Goal: Transaction & Acquisition: Purchase product/service

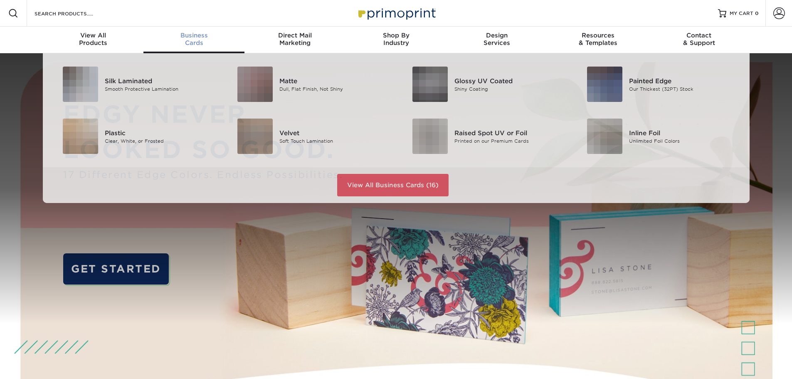
click at [195, 38] on span "Business" at bounding box center [193, 35] width 101 height 7
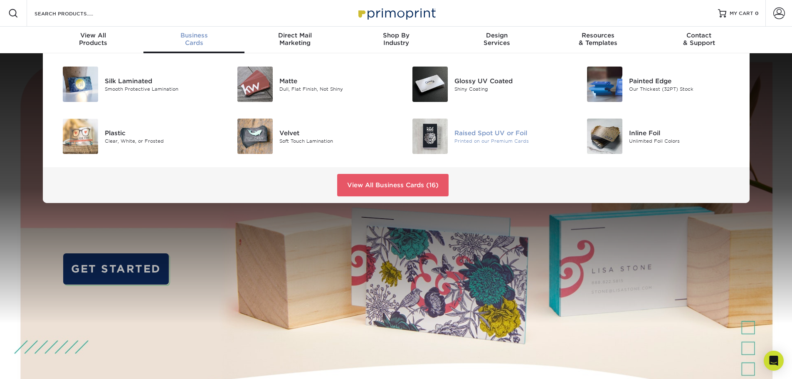
click at [467, 133] on div "Raised Spot UV or Foil" at bounding box center [509, 132] width 110 height 9
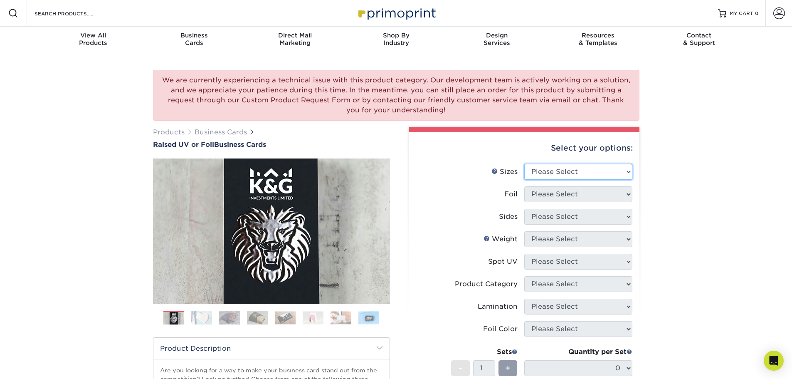
click at [627, 171] on select "Please Select 2" x 3.5" - Standard" at bounding box center [578, 172] width 108 height 16
select select "2.00x3.50"
click at [524, 164] on select "Please Select 2" x 3.5" - Standard" at bounding box center [578, 172] width 108 height 16
click at [585, 188] on select "Please Select No Yes" at bounding box center [578, 194] width 108 height 16
select select "1"
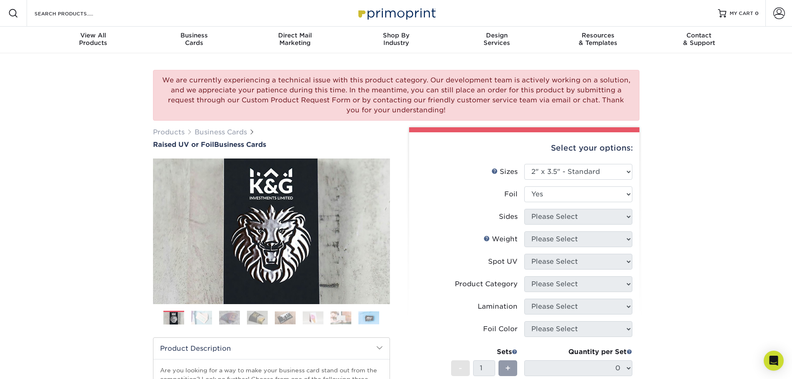
click at [524, 186] on select "Please Select No Yes" at bounding box center [578, 194] width 108 height 16
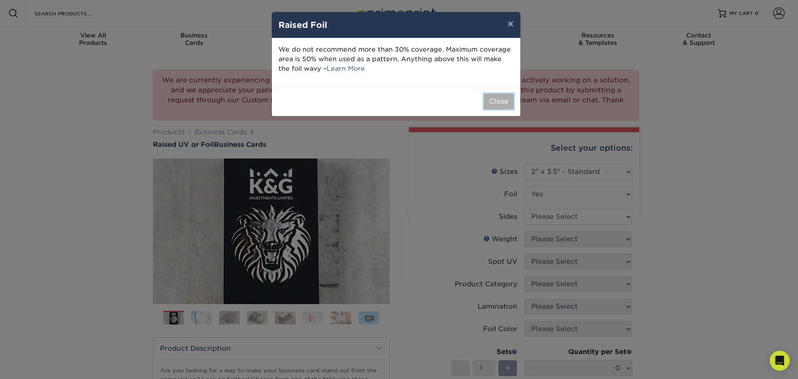
click at [500, 102] on button "Close" at bounding box center [499, 102] width 30 height 16
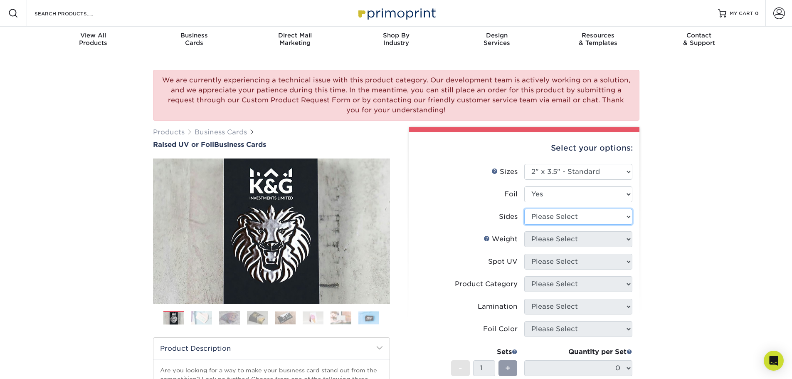
click at [580, 212] on select "Please Select Print Both Sides - Foil Both Sides Print Both Sides - Foil Front …" at bounding box center [578, 217] width 108 height 16
select select "a75ac2f1-9911-48d6-841d-245b5ac08f27"
click at [524, 209] on select "Please Select Print Both Sides - Foil Both Sides Print Both Sides - Foil Front …" at bounding box center [578, 217] width 108 height 16
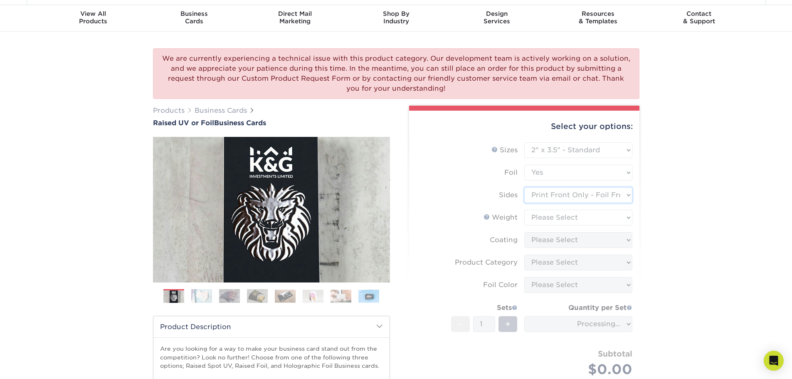
scroll to position [42, 0]
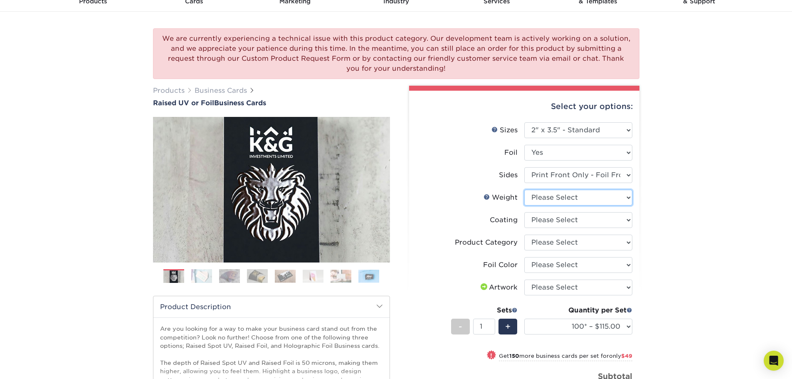
click at [626, 197] on select "Please Select 16PT" at bounding box center [578, 198] width 108 height 16
select select "16PT"
click at [524, 190] on select "Please Select 16PT" at bounding box center [578, 198] width 108 height 16
click at [624, 220] on select at bounding box center [578, 220] width 108 height 16
select select "3e7618de-abca-4bda-9f97-8b9129e913d8"
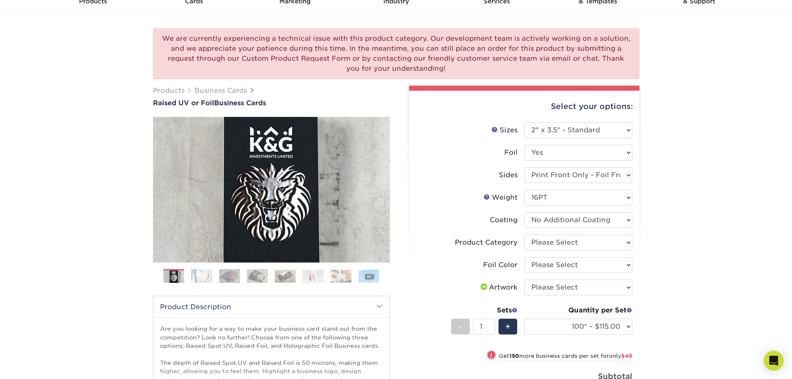
click at [524, 212] on select at bounding box center [578, 220] width 108 height 16
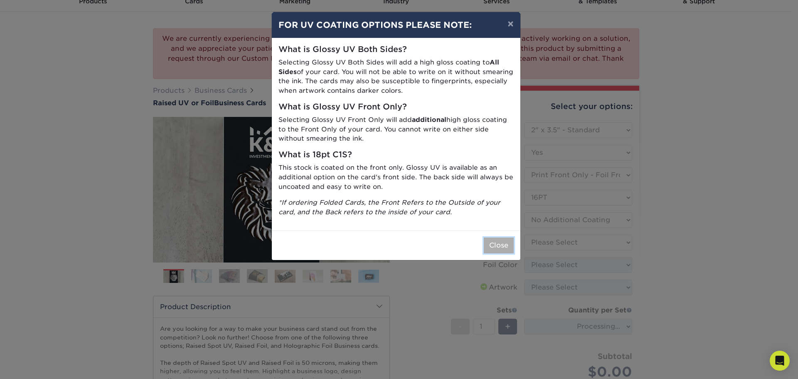
click at [497, 240] on button "Close" at bounding box center [499, 245] width 30 height 16
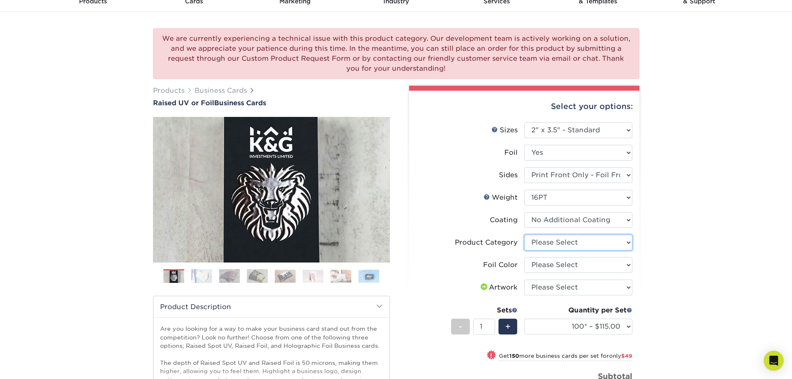
click at [620, 241] on select "Please Select Business Cards" at bounding box center [578, 242] width 108 height 16
select select "3b5148f1-0588-4f88-a218-97bcfdce65c1"
click at [524, 234] on select "Please Select Business Cards" at bounding box center [578, 242] width 108 height 16
click at [619, 268] on select "Please Select Silver Foil Gold Foil Holographic Foil" at bounding box center [578, 265] width 108 height 16
select select "070be916-f238-4bbb-84b5-b64a15a64c9f"
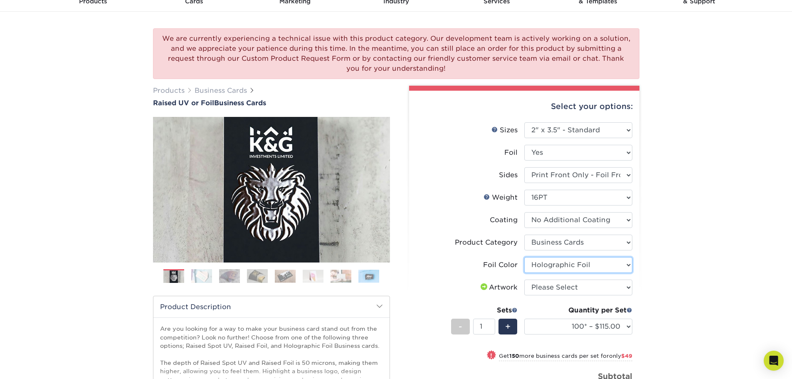
click at [524, 257] on select "Please Select Silver Foil Gold Foil Holographic Foil" at bounding box center [578, 265] width 108 height 16
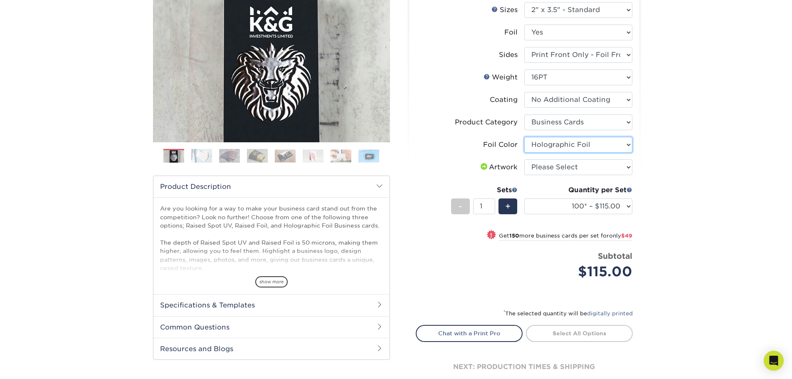
scroll to position [166, 0]
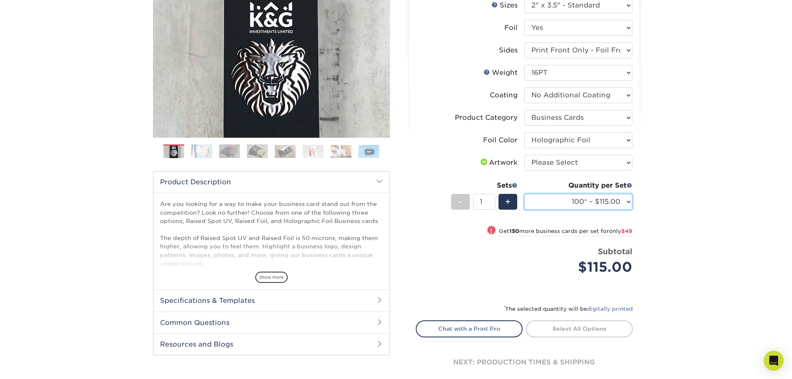
click at [619, 201] on select "100* – $115.00 250* – $164.00 500* – $221.00" at bounding box center [578, 202] width 108 height 16
click at [524, 194] on select "100* – $115.00 250* – $164.00 500* – $221.00" at bounding box center [578, 202] width 108 height 16
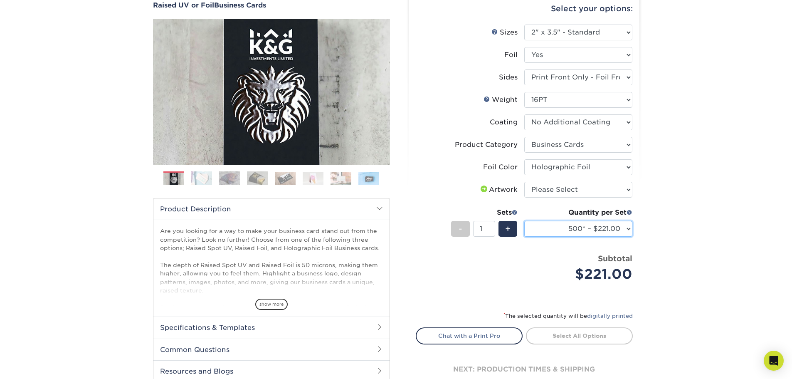
scroll to position [125, 0]
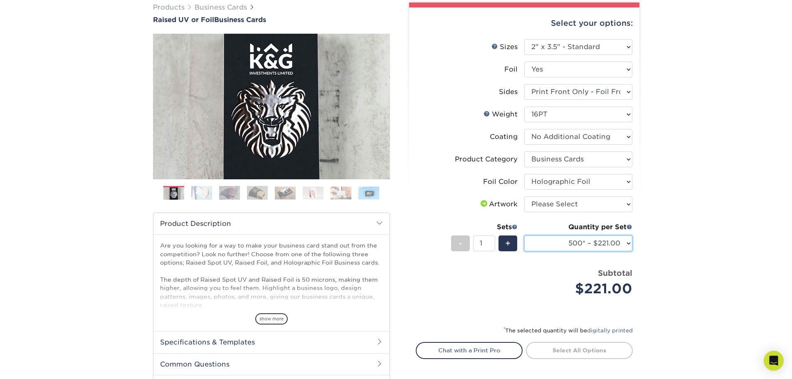
click at [626, 245] on select "100* – $115.00 250* – $164.00 500* – $221.00" at bounding box center [578, 243] width 108 height 16
click at [524, 235] on select "100* – $115.00 250* – $164.00 500* – $221.00" at bounding box center [578, 243] width 108 height 16
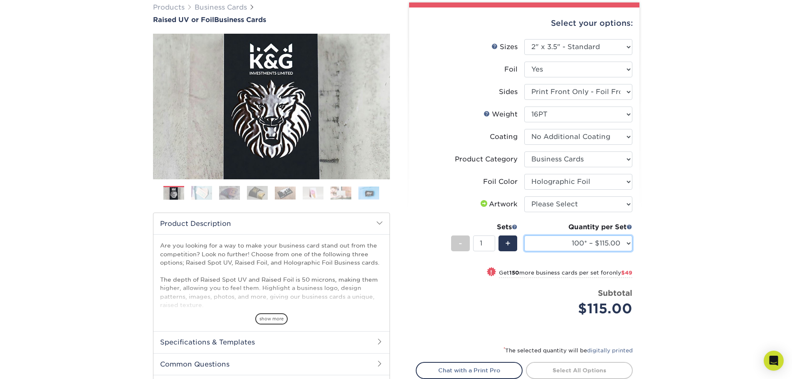
click at [629, 245] on select "100* – $115.00 250* – $164.00 500* – $221.00" at bounding box center [578, 243] width 108 height 16
select select "500* – $221.00"
click at [524, 235] on select "100* – $115.00 250* – $164.00 500* – $221.00" at bounding box center [578, 243] width 108 height 16
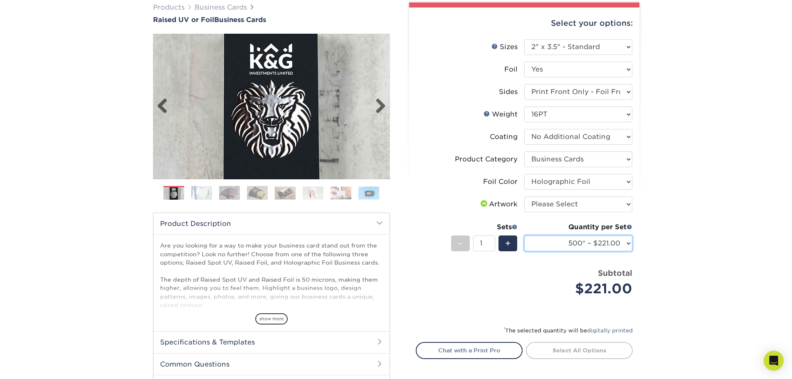
scroll to position [0, 0]
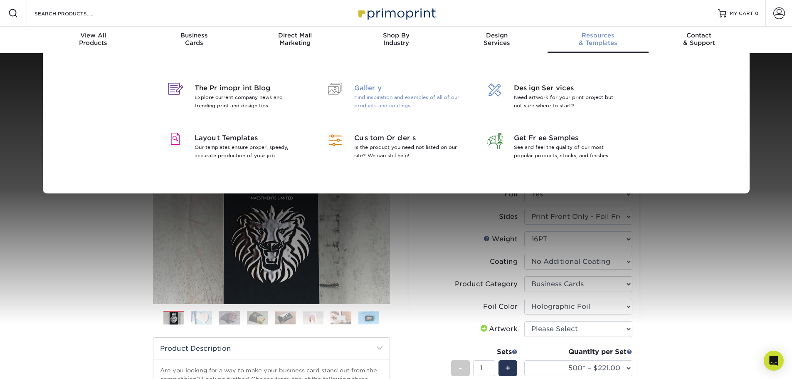
click at [381, 95] on p "Find inspiration and examples of all of our products and coatings." at bounding box center [408, 101] width 108 height 17
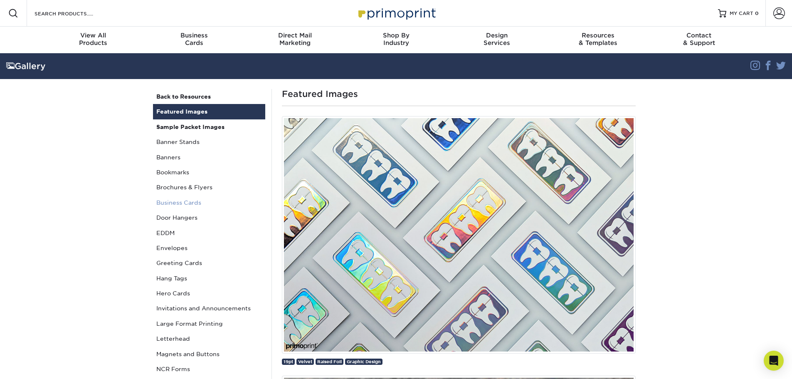
click at [198, 203] on link "Business Cards" at bounding box center [209, 202] width 112 height 15
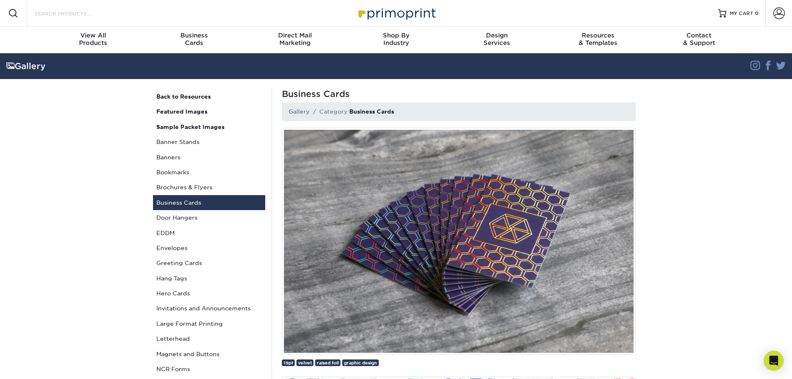
click at [78, 15] on input "Search Products" at bounding box center [74, 13] width 81 height 10
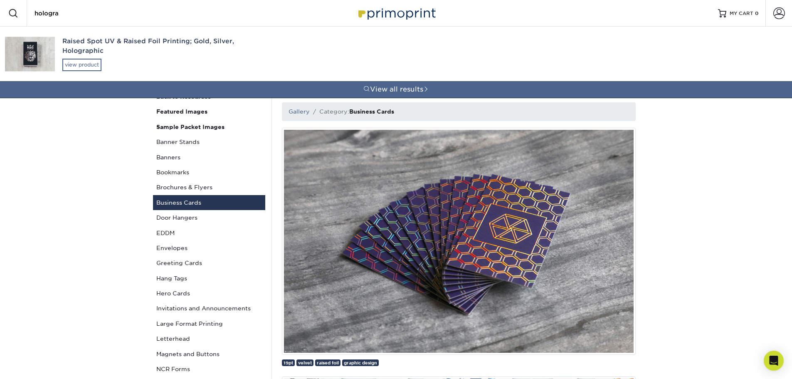
type input "hologra"
click at [79, 65] on div "view product" at bounding box center [81, 65] width 39 height 12
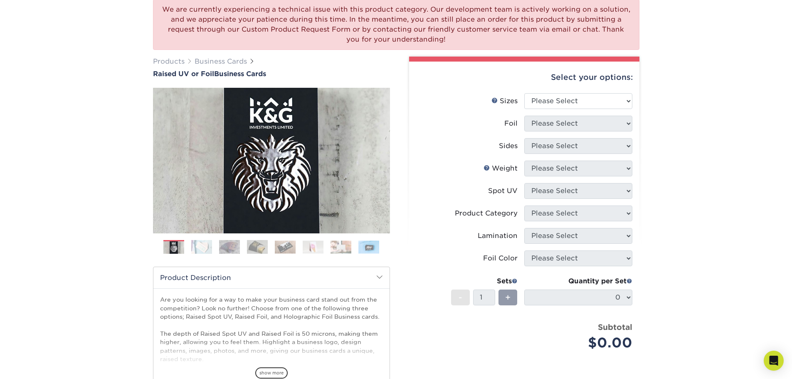
scroll to position [83, 0]
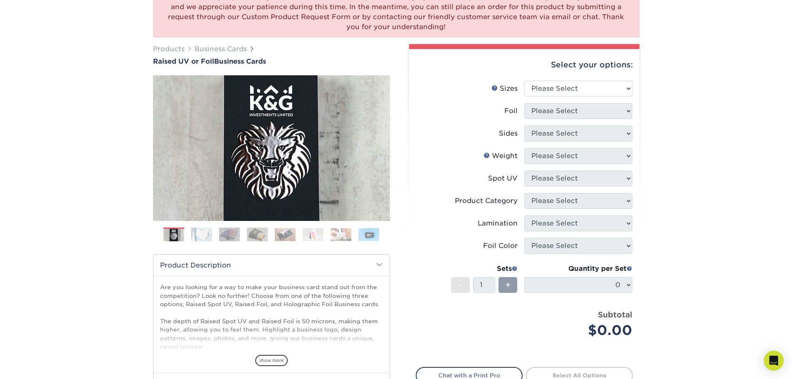
click at [180, 237] on img at bounding box center [173, 234] width 21 height 21
click at [192, 237] on img at bounding box center [201, 234] width 21 height 15
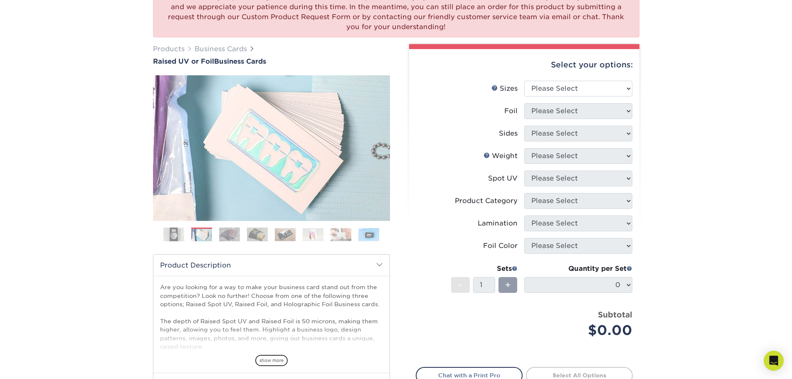
click at [230, 233] on img at bounding box center [229, 234] width 21 height 15
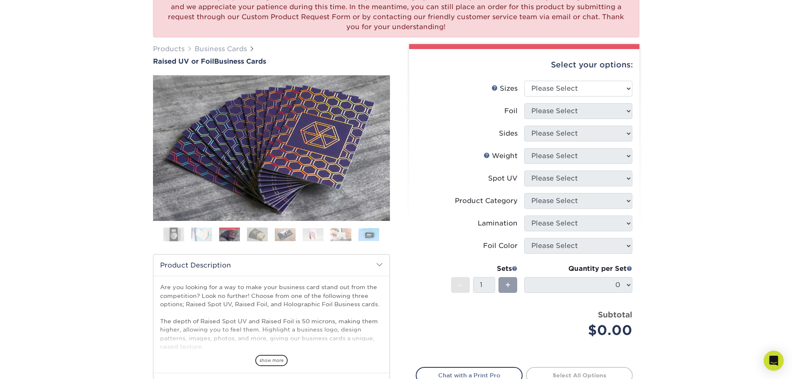
click at [255, 234] on img at bounding box center [257, 234] width 21 height 15
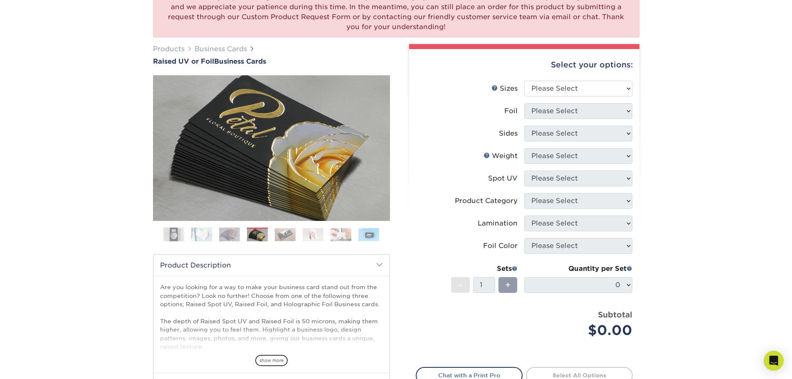
click at [281, 233] on img at bounding box center [285, 234] width 21 height 13
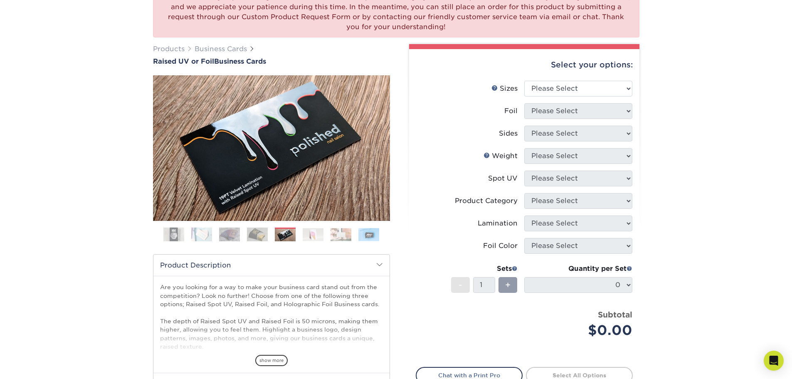
click at [258, 236] on img at bounding box center [257, 234] width 21 height 15
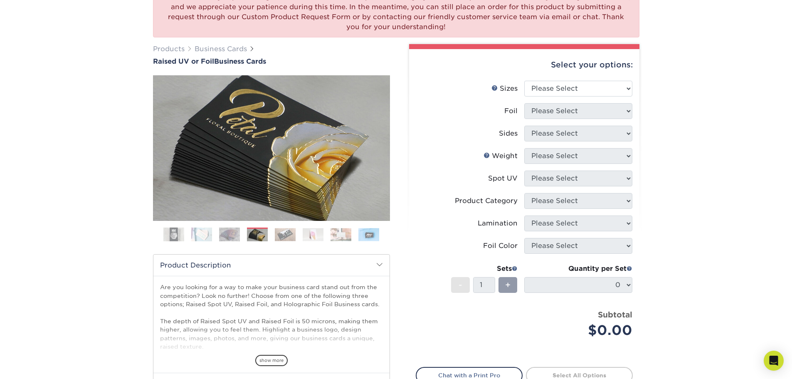
click at [313, 234] on img at bounding box center [313, 234] width 21 height 13
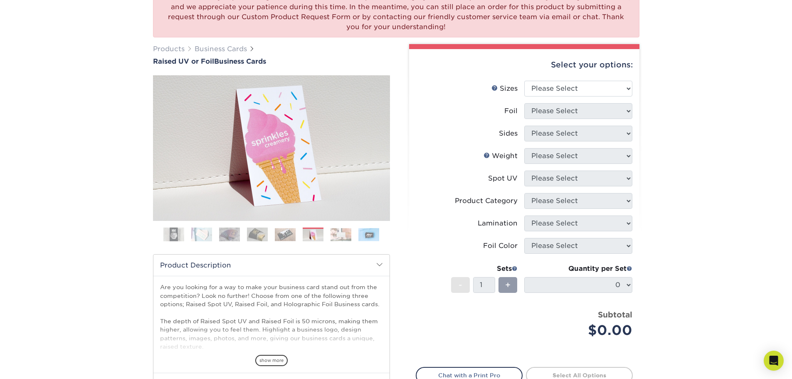
click at [341, 229] on img at bounding box center [340, 234] width 21 height 13
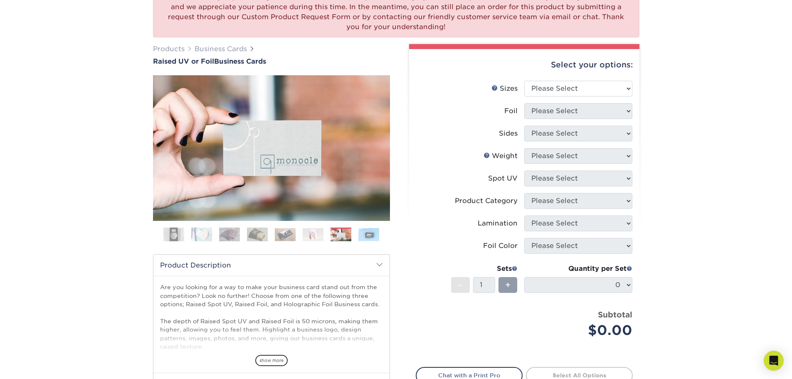
click at [373, 234] on img at bounding box center [368, 234] width 21 height 13
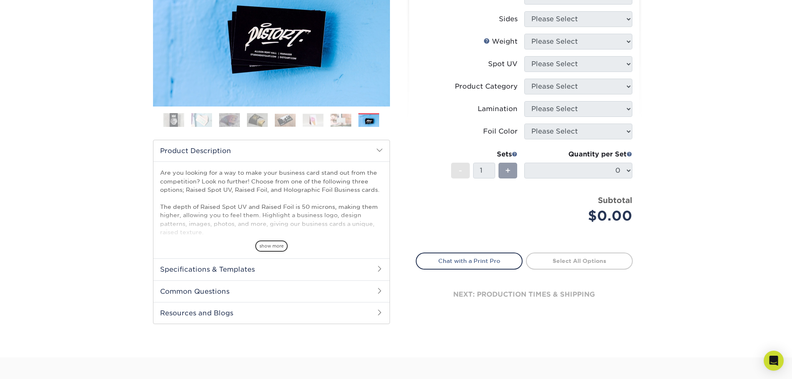
scroll to position [208, 0]
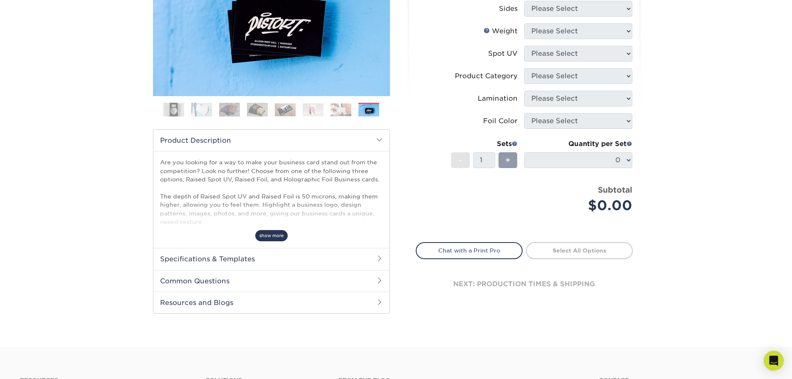
click at [268, 232] on span "show more" at bounding box center [271, 235] width 32 height 11
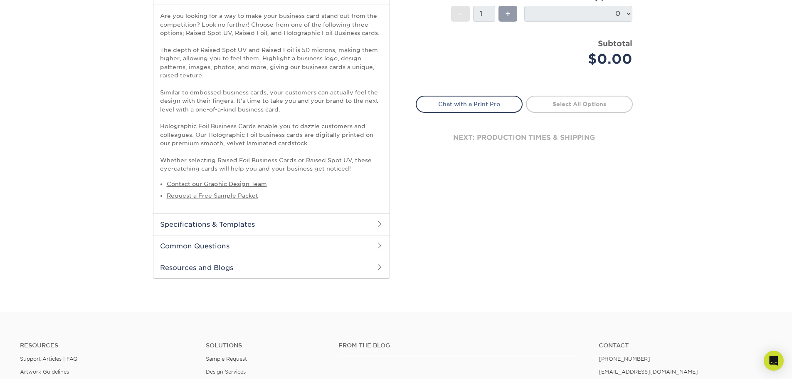
scroll to position [374, 0]
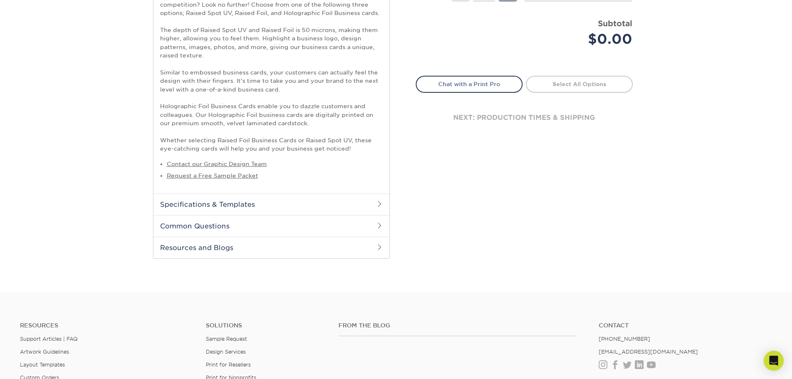
click at [186, 244] on h2 "Resources and Blogs" at bounding box center [271, 248] width 236 height 22
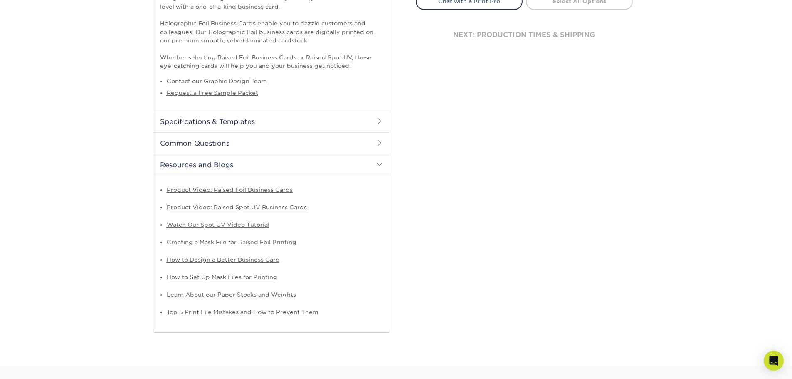
scroll to position [457, 0]
click at [226, 190] on link "Product Video: Raised Foil Business Cards" at bounding box center [230, 189] width 126 height 7
click at [266, 258] on link "How to Design a Better Business Card" at bounding box center [223, 259] width 113 height 7
click at [223, 188] on link "Product Video: Raised Foil Business Cards" at bounding box center [230, 189] width 126 height 7
click at [269, 190] on link "Product Video: Raised Foil Business Cards" at bounding box center [230, 189] width 126 height 7
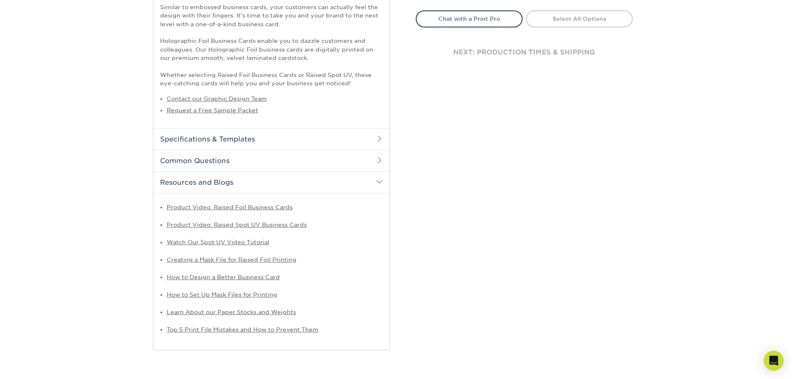
scroll to position [447, 0]
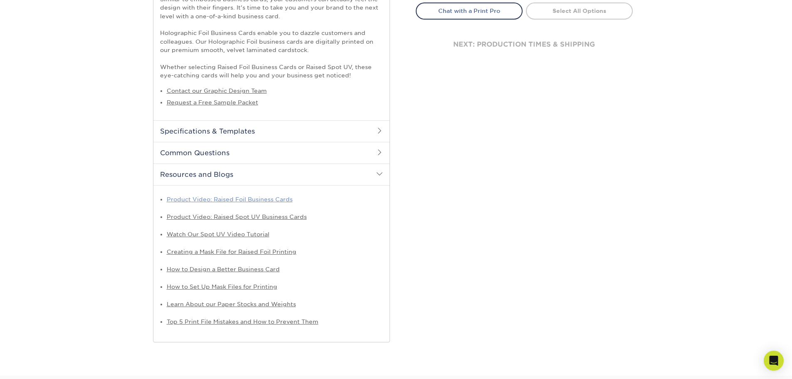
click at [249, 198] on link "Product Video: Raised Foil Business Cards" at bounding box center [230, 199] width 126 height 7
